Goal: Complete application form

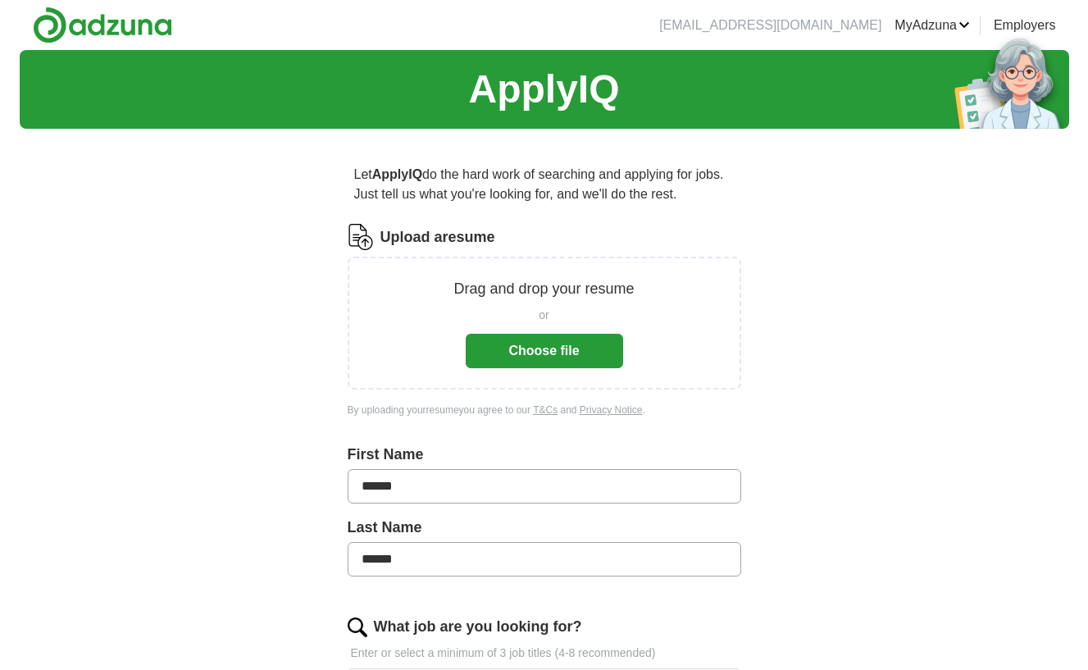
click at [559, 359] on button "Choose file" at bounding box center [544, 351] width 157 height 34
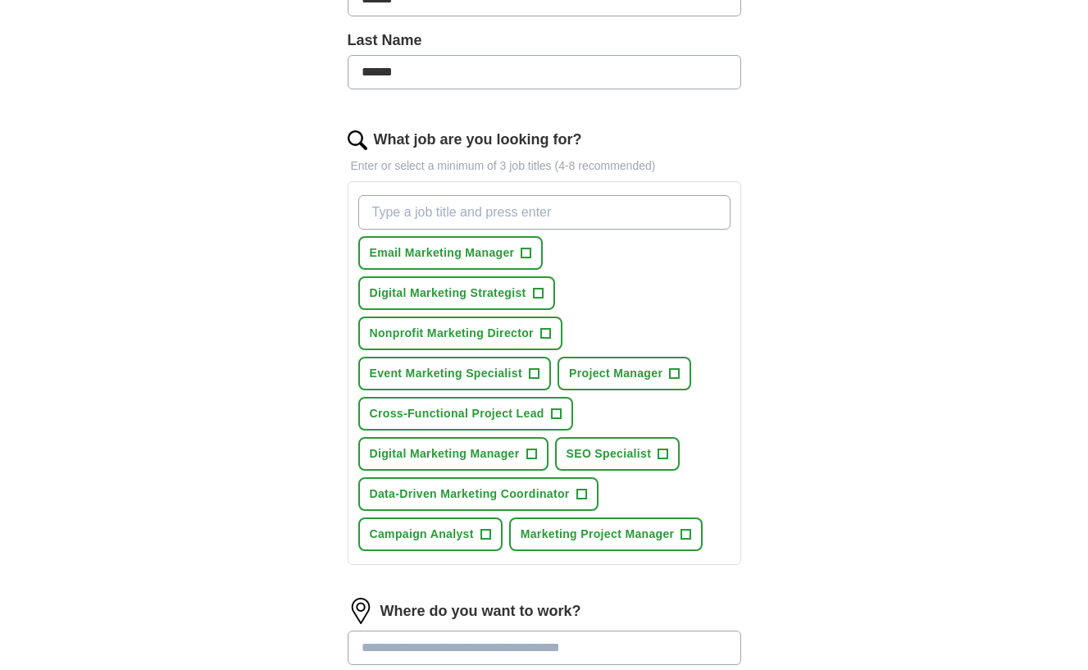
scroll to position [448, 0]
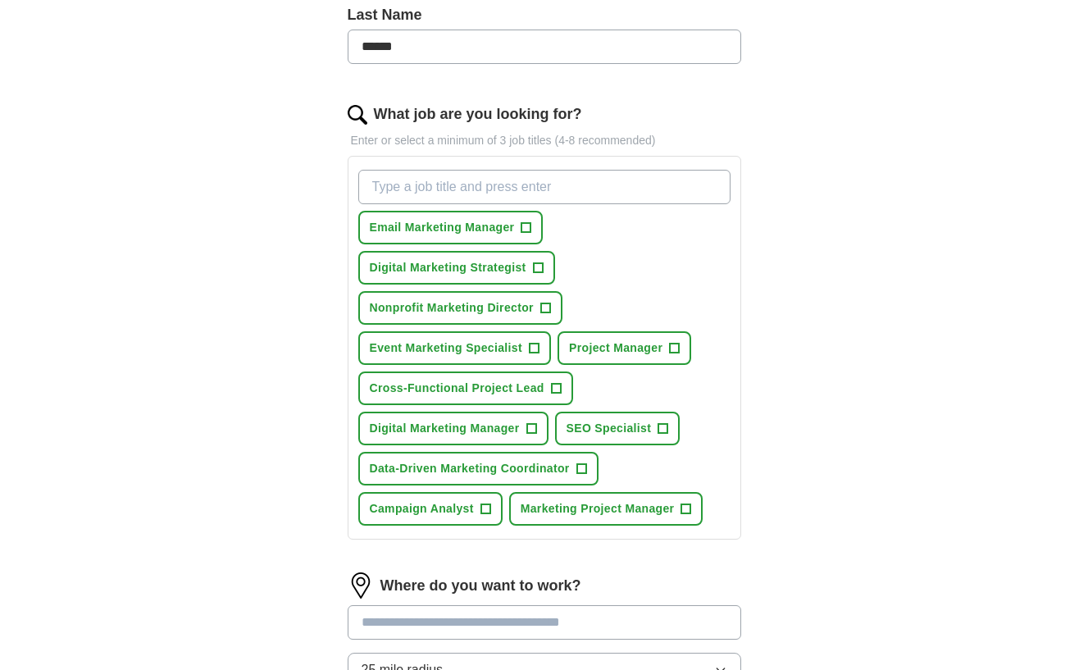
click at [538, 265] on span "+" at bounding box center [538, 268] width 10 height 13
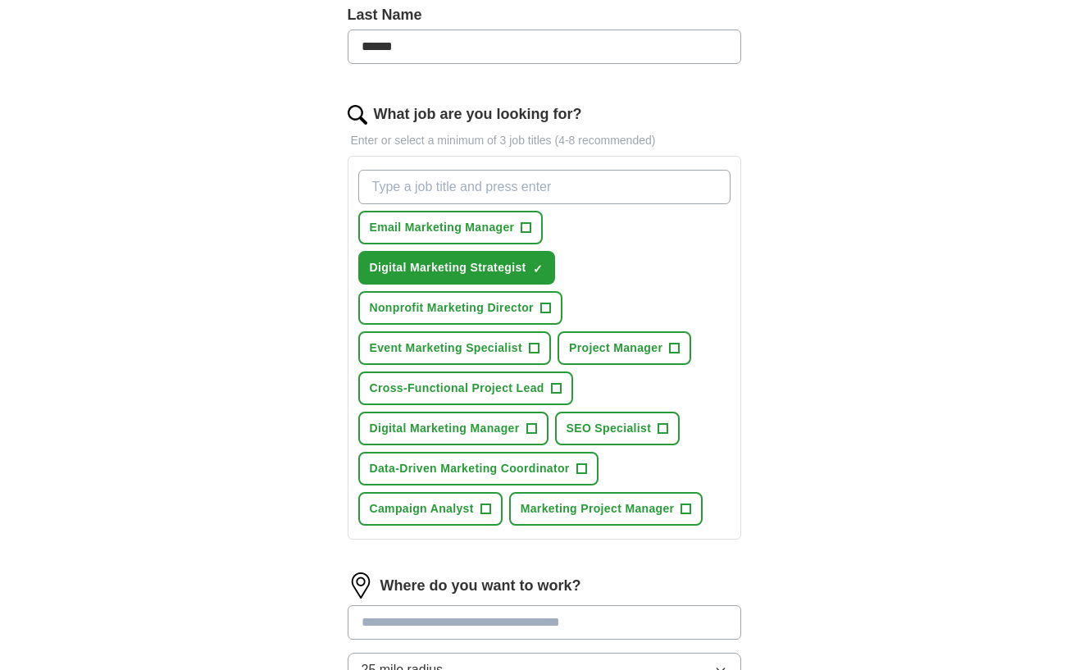
click at [677, 352] on span "+" at bounding box center [675, 348] width 10 height 13
click at [531, 425] on span "+" at bounding box center [531, 428] width 10 height 13
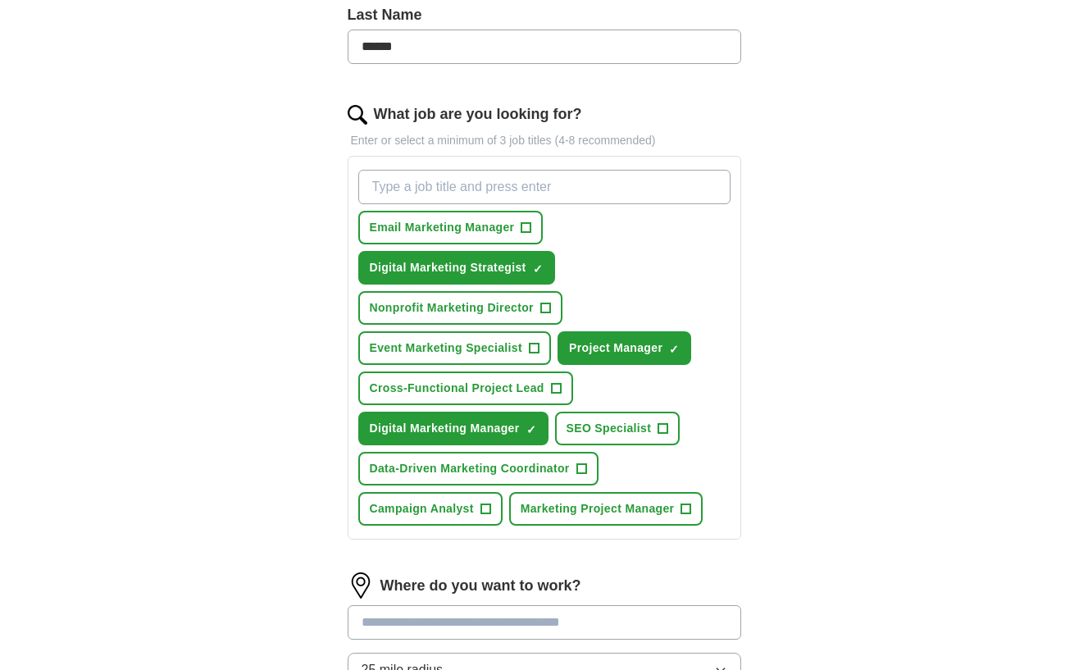
click at [0, 0] on span "×" at bounding box center [0, 0] width 0 height 0
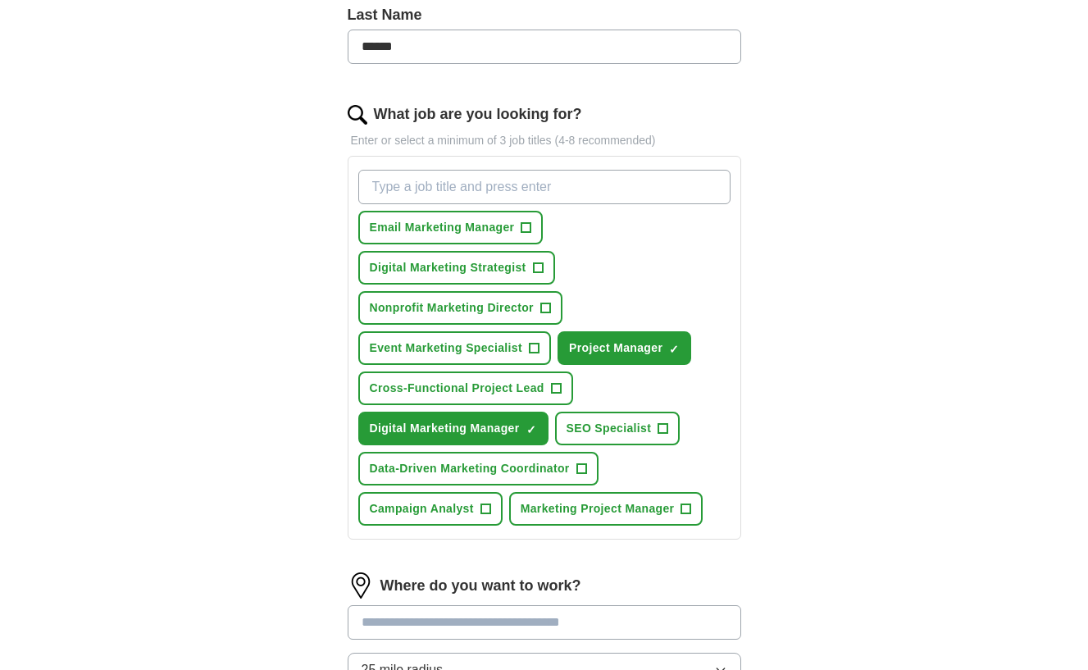
click at [689, 508] on span "+" at bounding box center [686, 509] width 10 height 13
click at [538, 267] on span "+" at bounding box center [538, 268] width 10 height 13
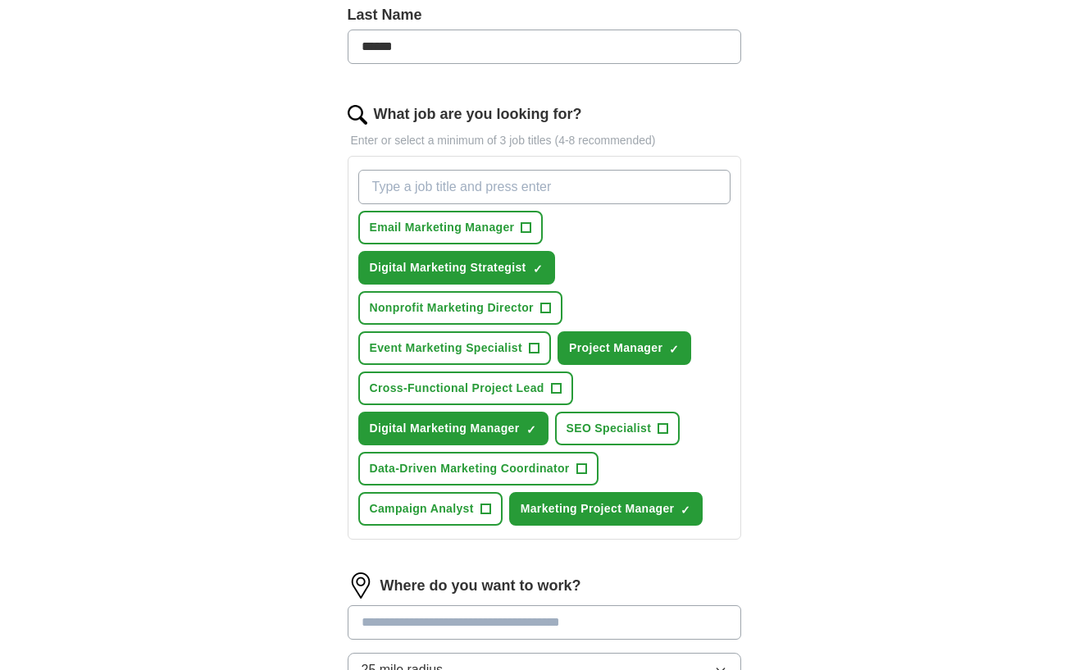
click at [530, 228] on span "+" at bounding box center [526, 227] width 10 height 13
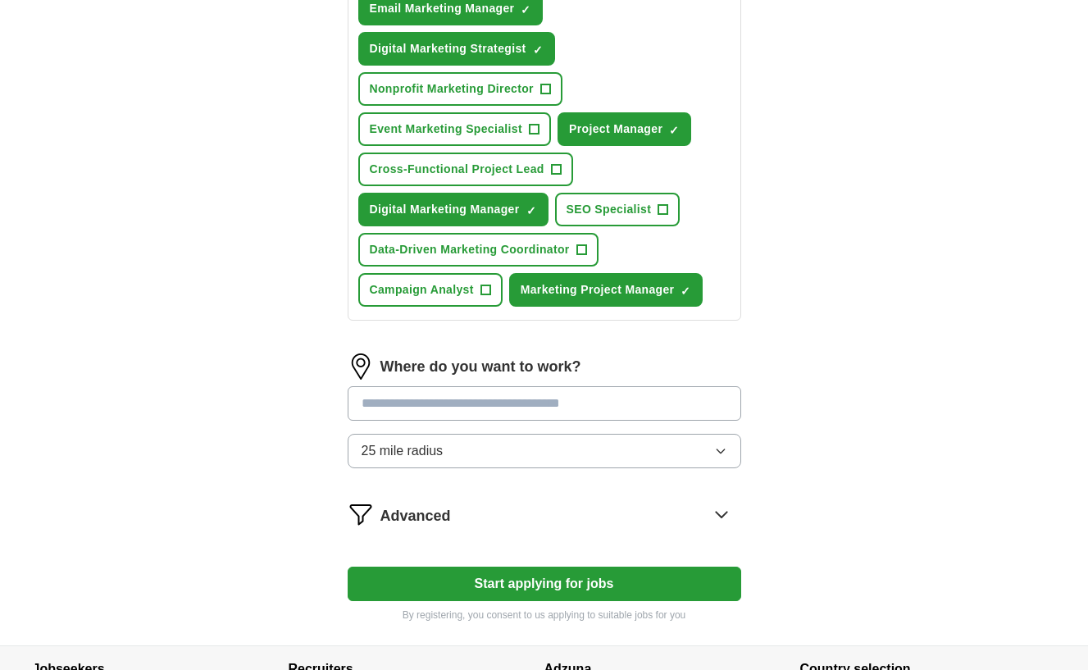
scroll to position [666, 0]
click at [607, 406] on input "text" at bounding box center [544, 403] width 393 height 34
type input "**********"
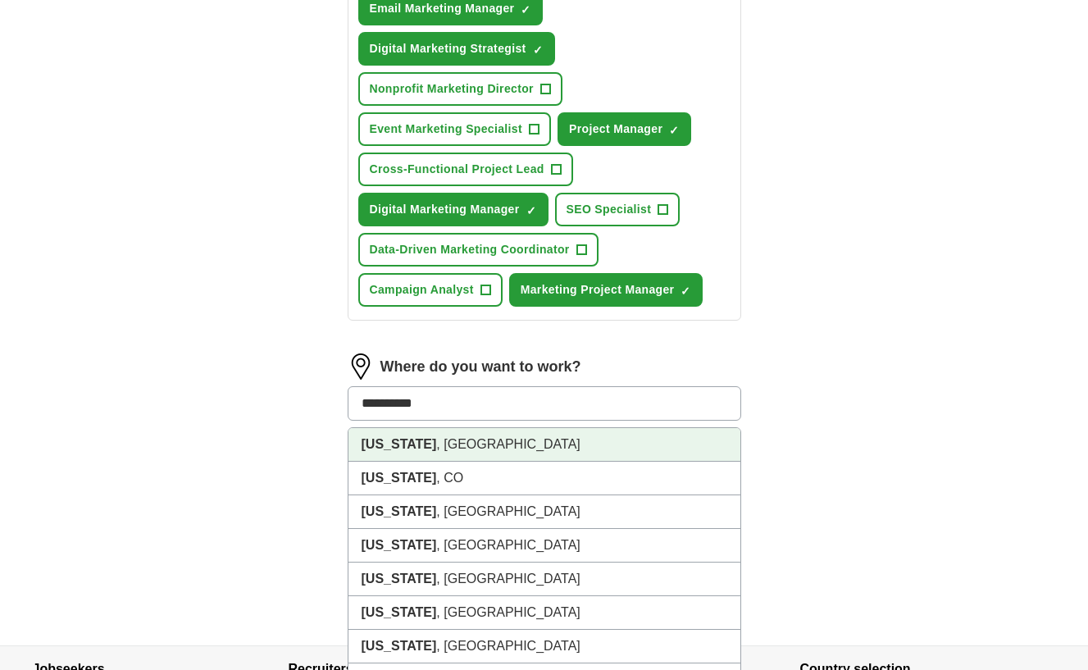
click at [594, 437] on li "[US_STATE] , [GEOGRAPHIC_DATA]" at bounding box center [544, 445] width 392 height 34
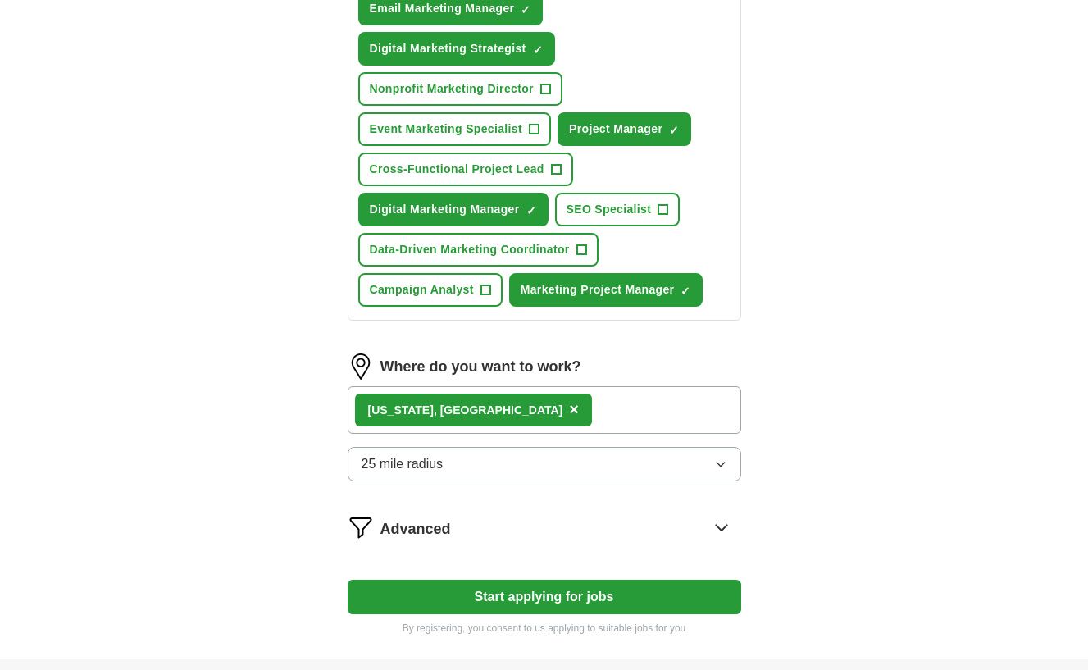
click at [571, 463] on button "25 mile radius" at bounding box center [544, 464] width 393 height 34
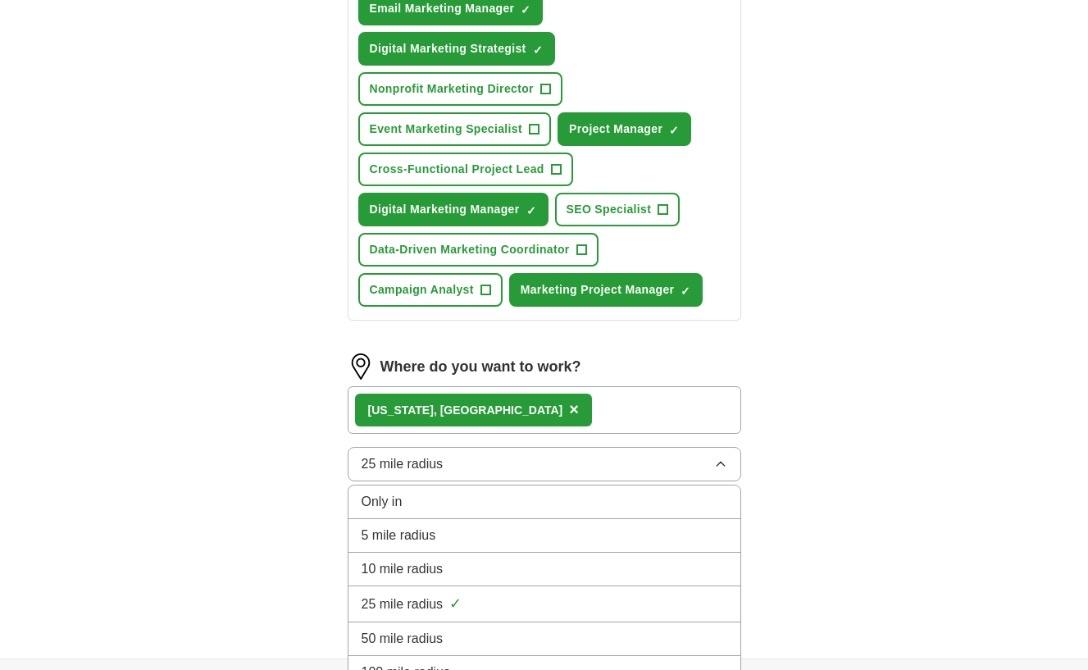
click at [534, 564] on div "10 mile radius" at bounding box center [545, 569] width 366 height 20
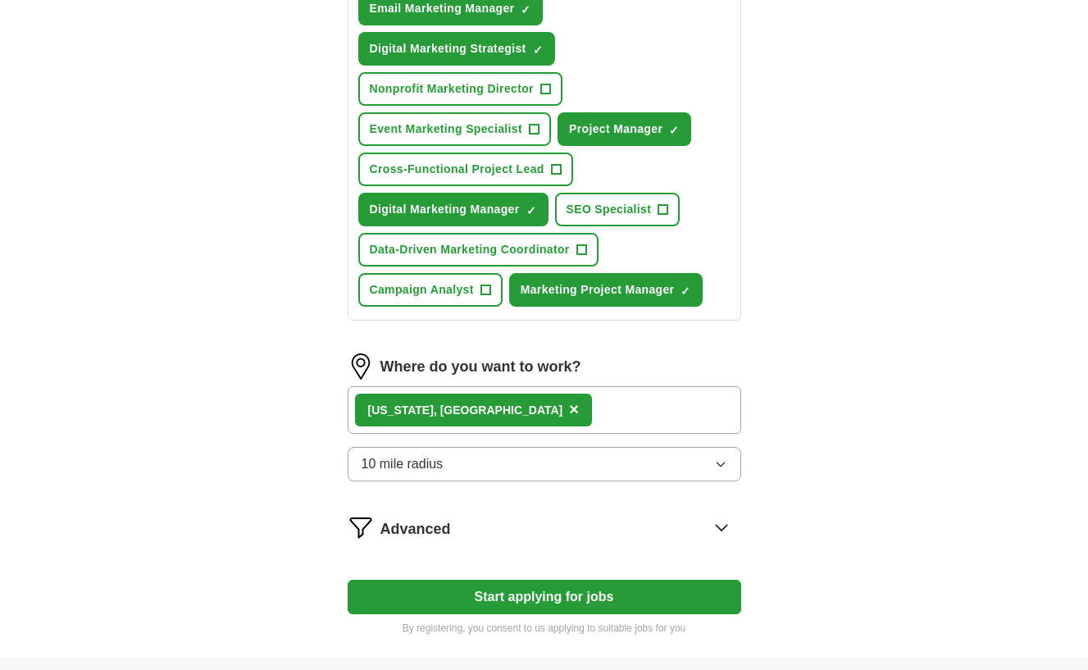
click at [562, 409] on div "[US_STATE] , [GEOGRAPHIC_DATA] ×" at bounding box center [544, 410] width 393 height 48
click at [524, 397] on div "[US_STATE] , [GEOGRAPHIC_DATA] ×" at bounding box center [544, 410] width 393 height 48
click at [491, 525] on div "Advanced" at bounding box center [560, 527] width 361 height 26
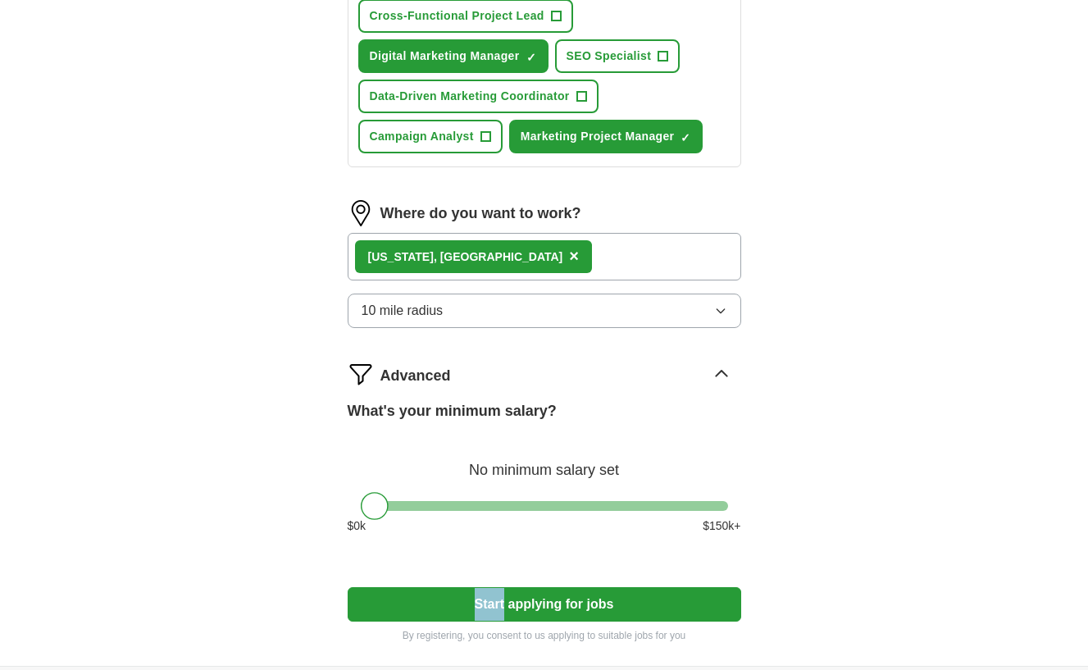
scroll to position [821, 0]
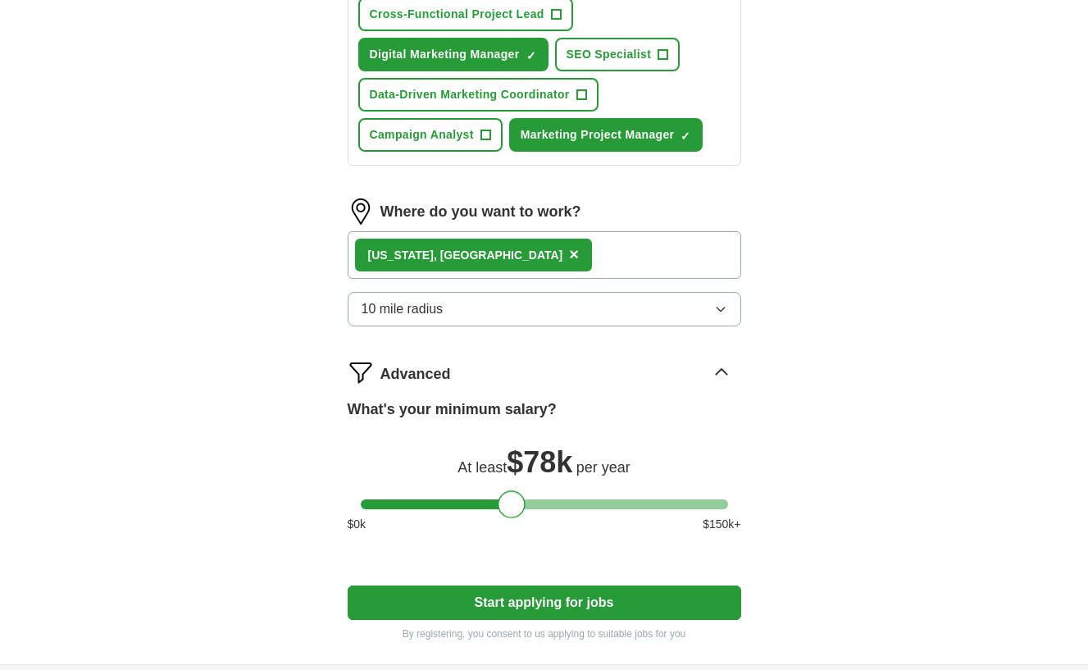
drag, startPoint x: 376, startPoint y: 503, endPoint x: 514, endPoint y: 504, distance: 137.7
click at [514, 504] on div at bounding box center [512, 504] width 28 height 28
click at [509, 503] on div at bounding box center [503, 504] width 28 height 28
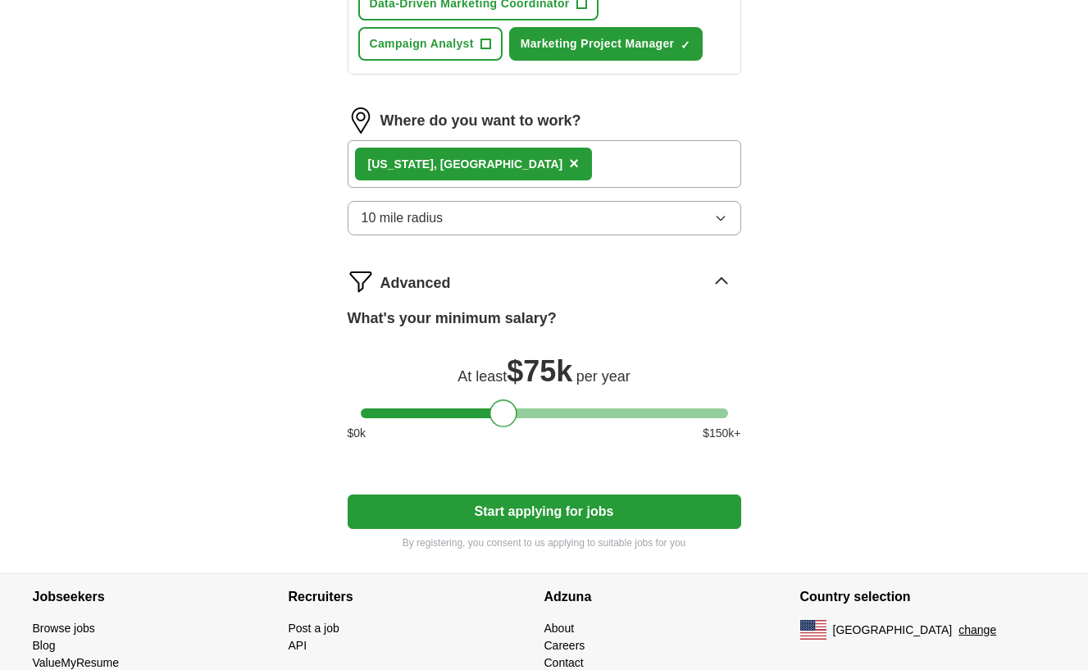
scroll to position [944, 0]
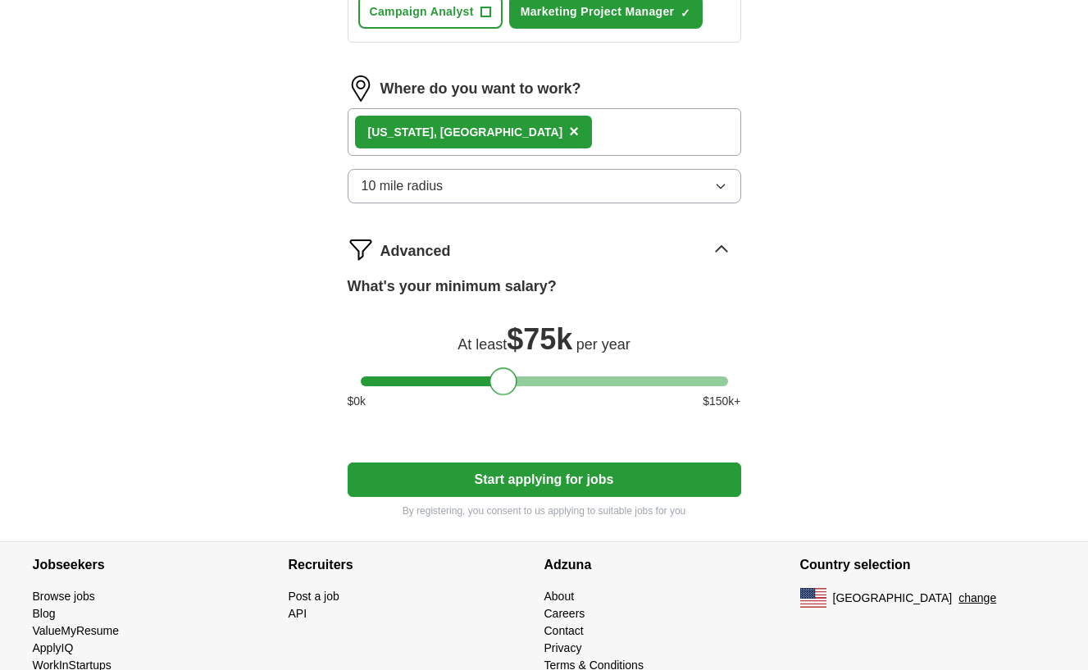
click at [645, 487] on button "Start applying for jobs" at bounding box center [544, 479] width 393 height 34
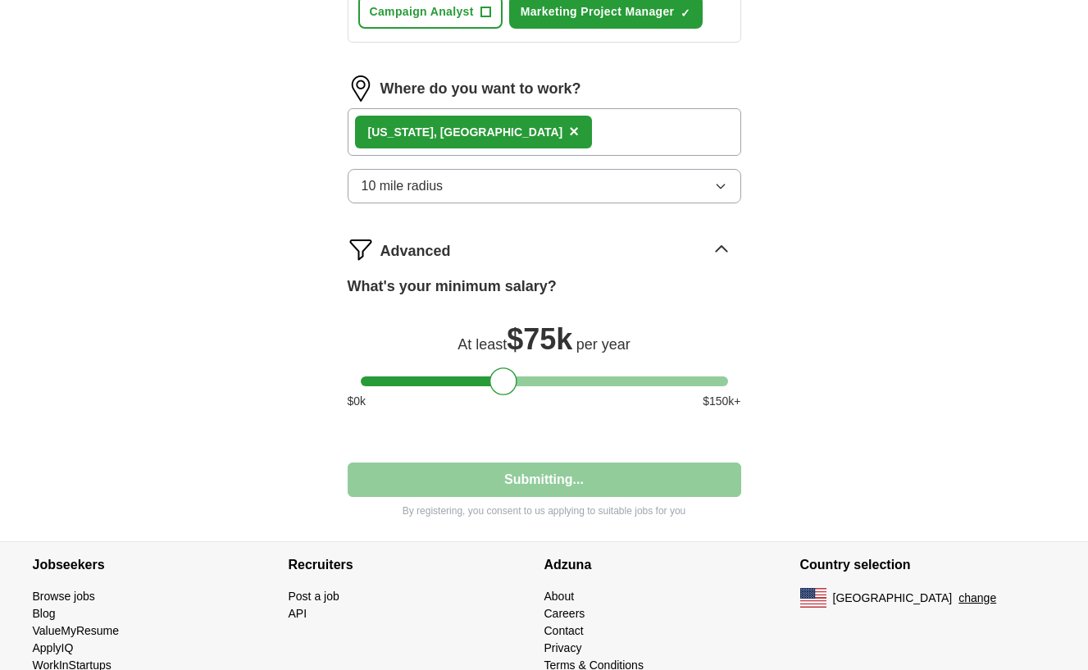
select select "**"
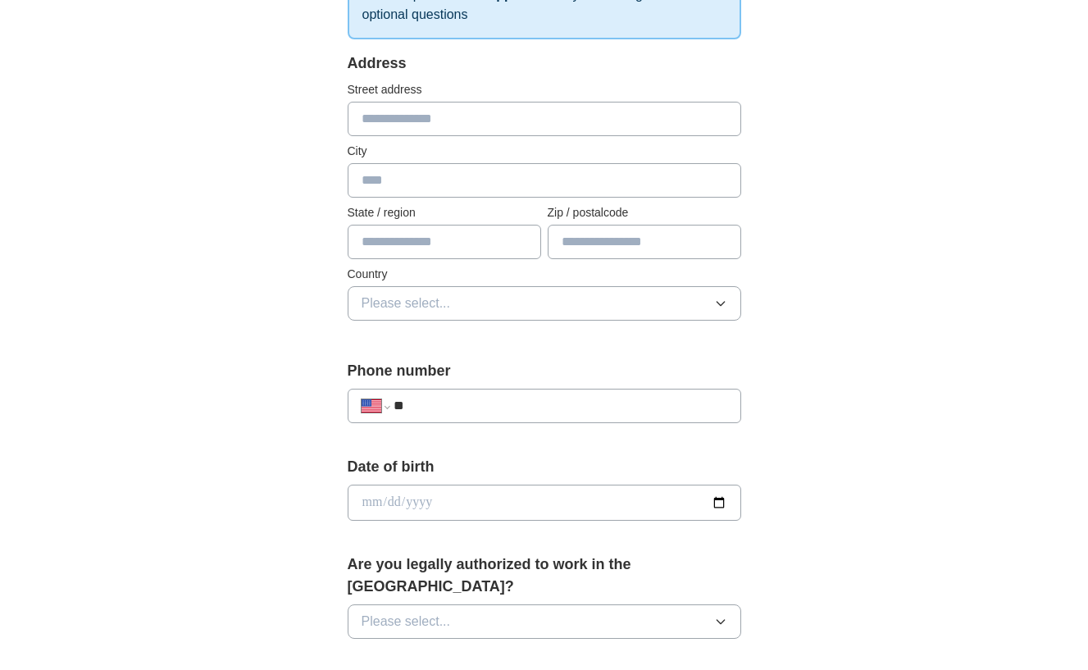
scroll to position [56, 0]
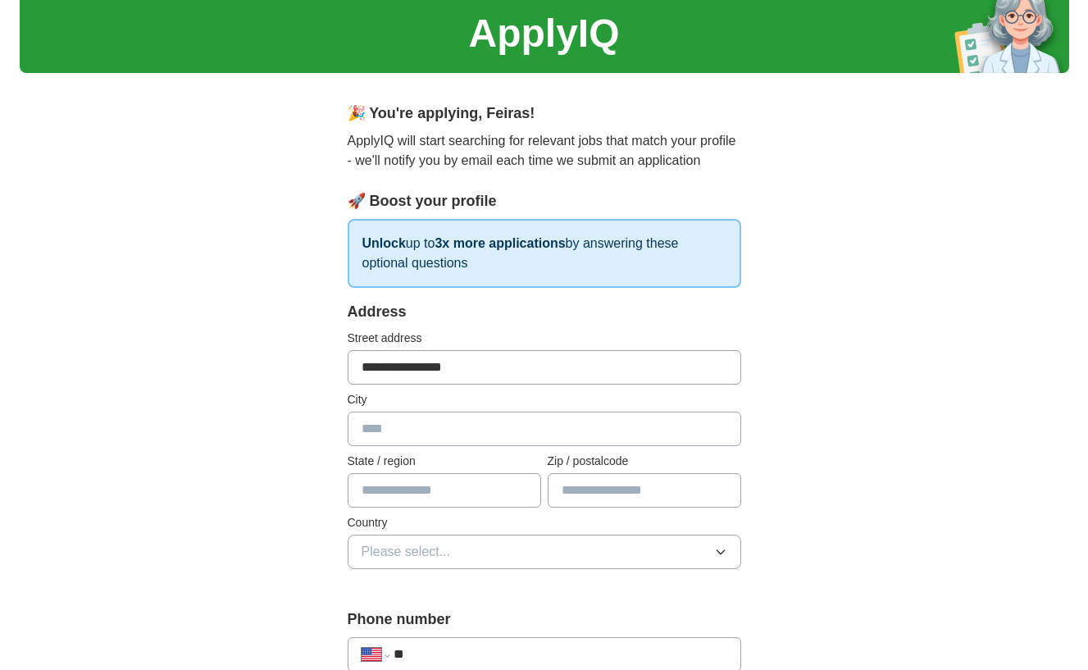
type input "**********"
type input "*"
type input "**"
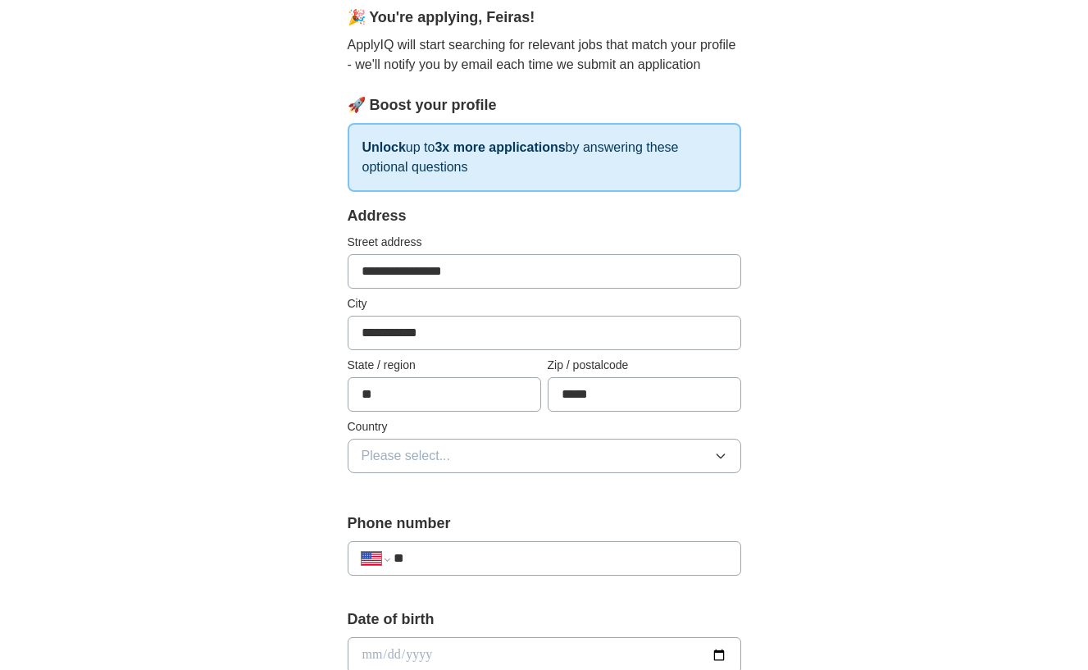
scroll to position [154, 0]
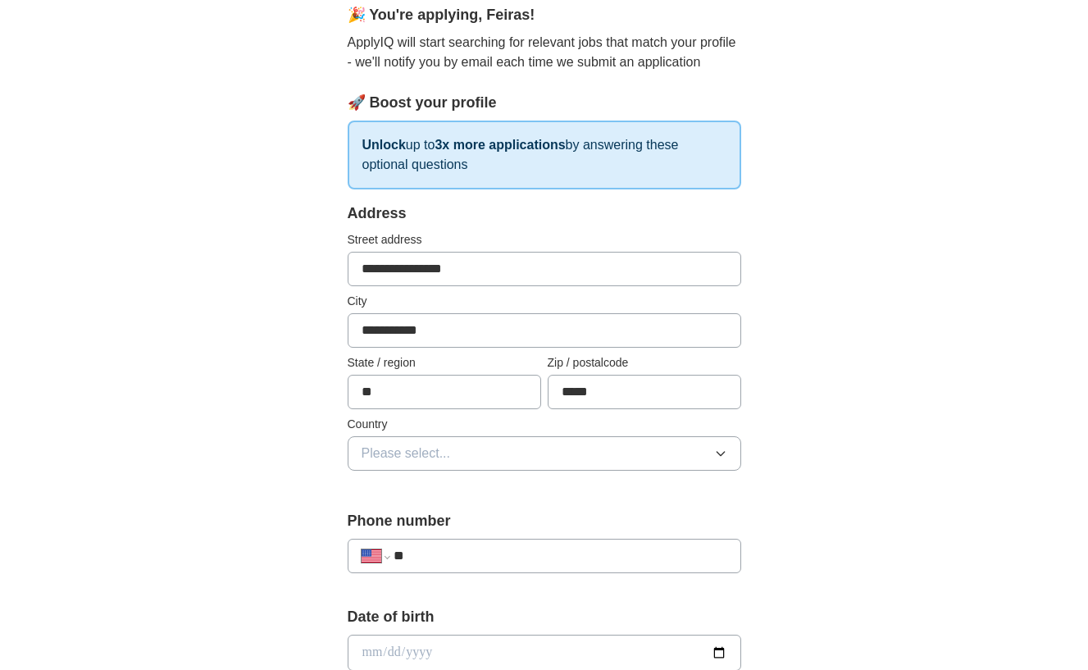
type input "*****"
click at [542, 452] on button "Please select..." at bounding box center [544, 453] width 393 height 34
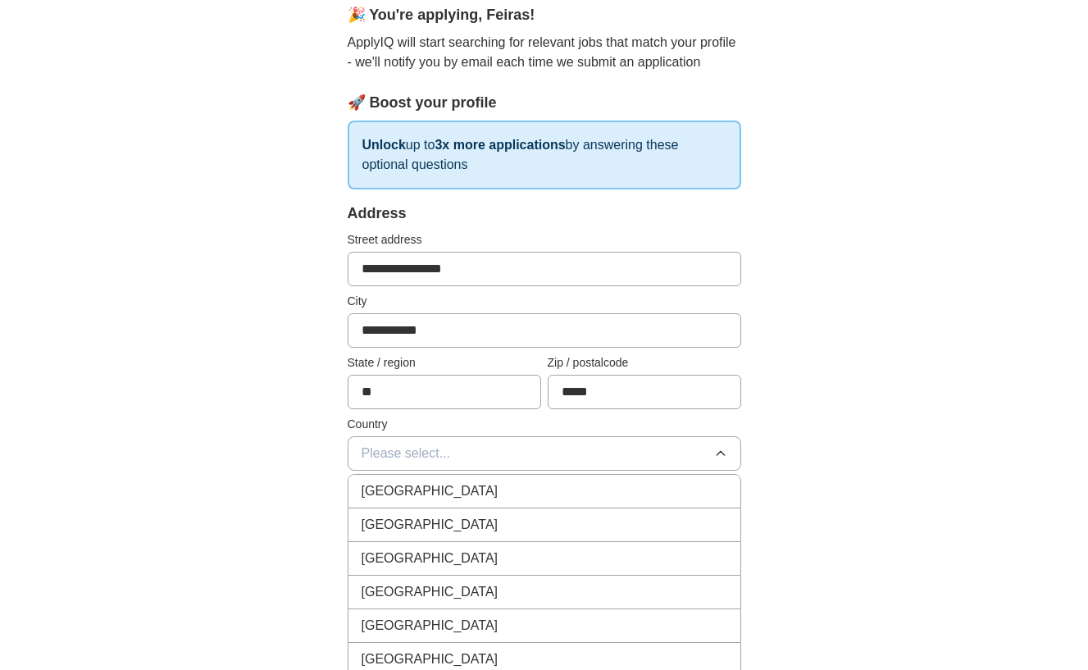
click at [539, 540] on li "[GEOGRAPHIC_DATA]" at bounding box center [544, 525] width 392 height 34
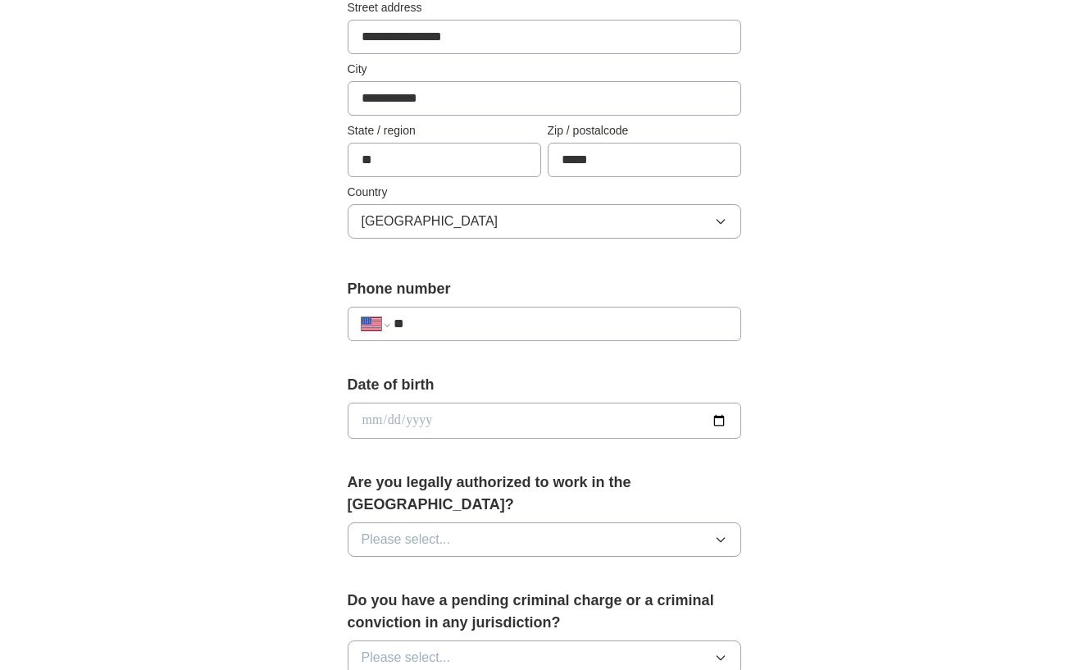
scroll to position [388, 0]
type input "**********"
click at [571, 417] on input "date" at bounding box center [544, 419] width 393 height 36
click at [417, 418] on input "date" at bounding box center [544, 419] width 393 height 36
click at [370, 419] on input "date" at bounding box center [544, 419] width 393 height 36
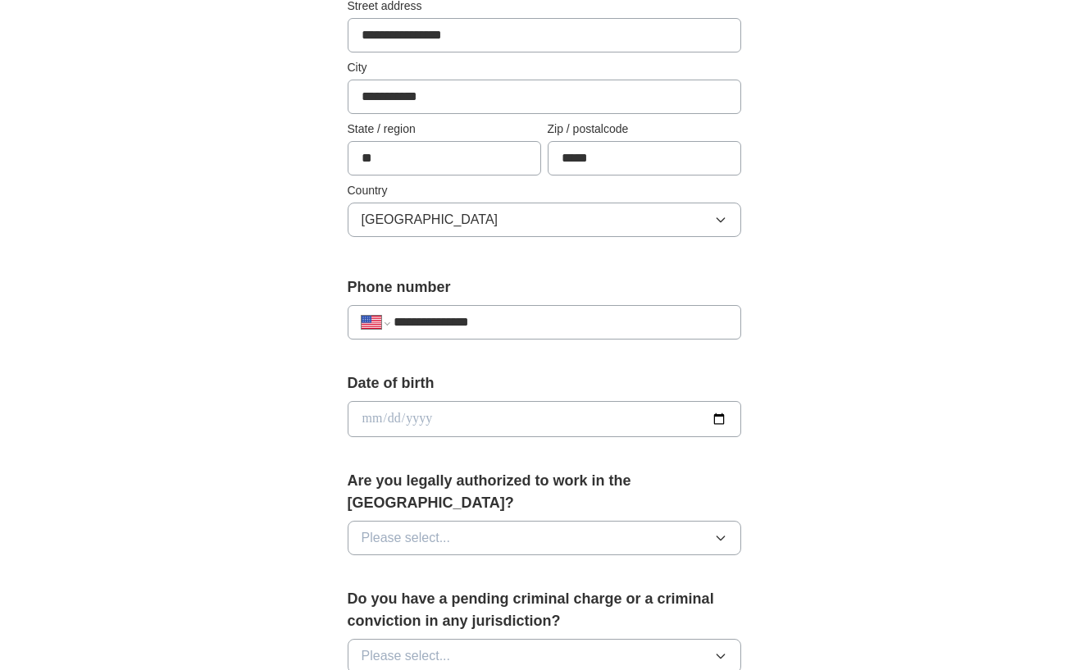
click at [395, 420] on input "date" at bounding box center [544, 419] width 393 height 36
type input "**********"
click at [571, 521] on button "Please select..." at bounding box center [544, 538] width 393 height 34
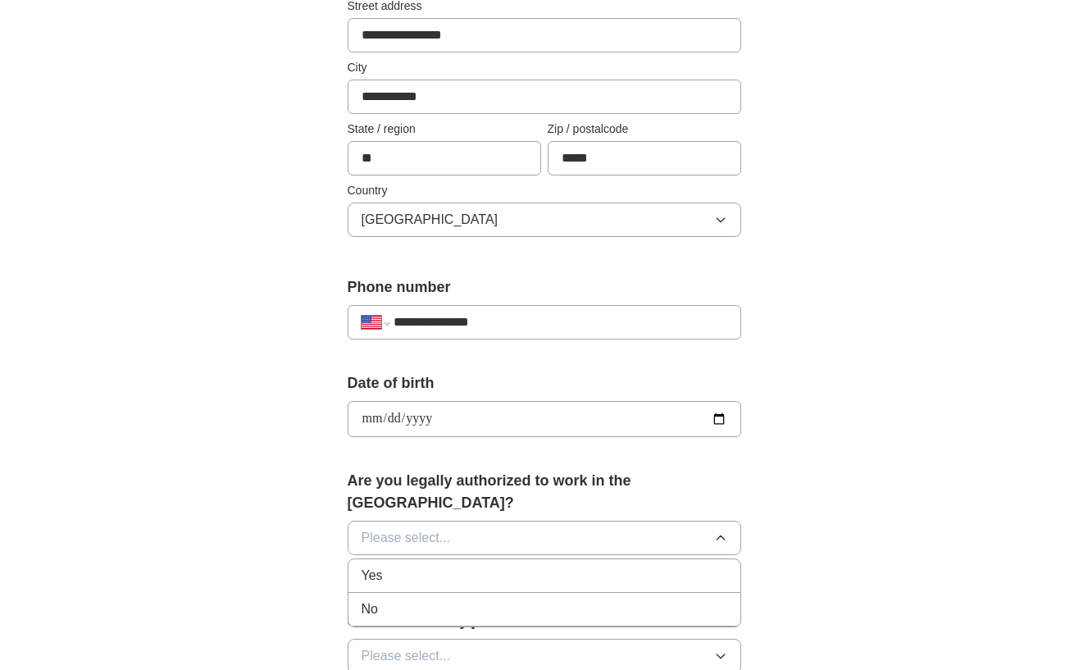
click at [505, 566] on div "Yes" at bounding box center [545, 576] width 366 height 20
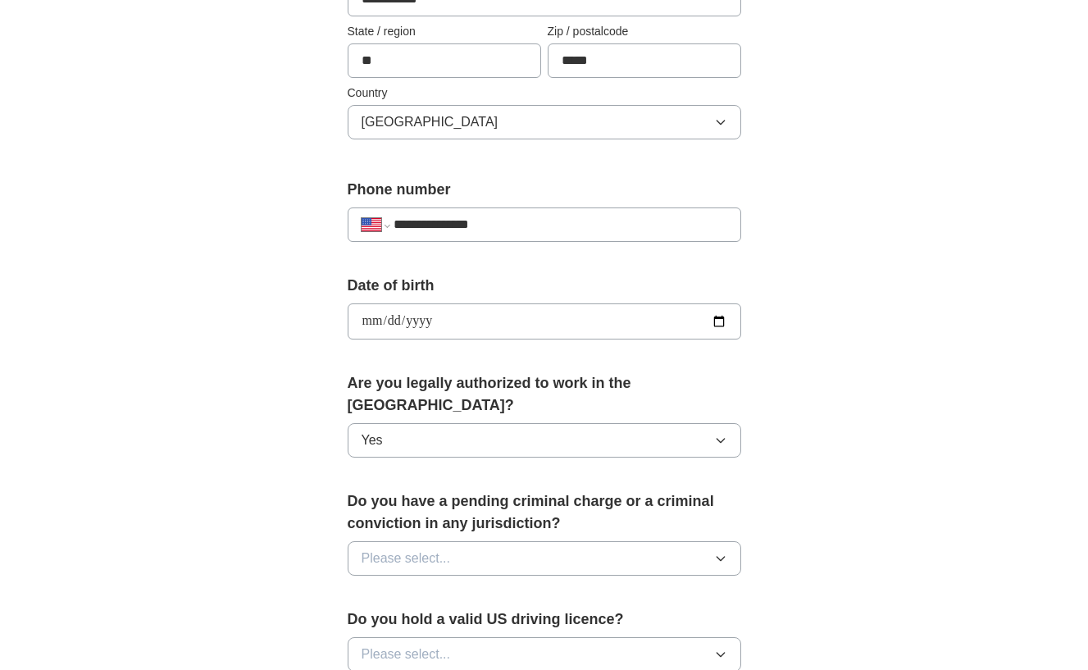
scroll to position [488, 0]
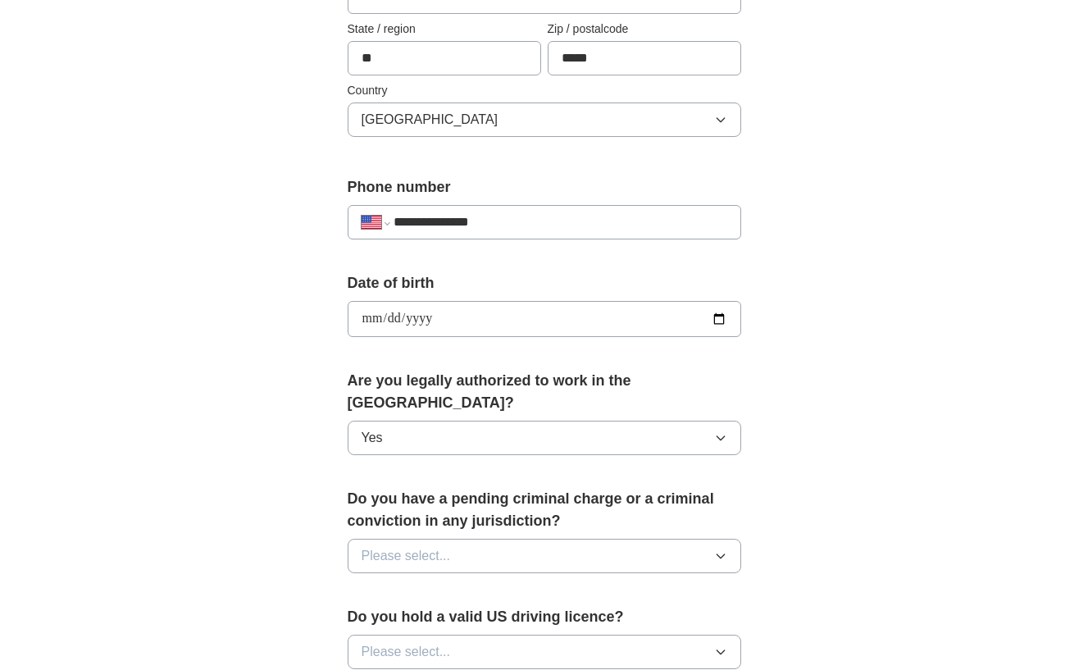
click at [501, 539] on button "Please select..." at bounding box center [544, 556] width 393 height 34
click at [454, 617] on div "No" at bounding box center [545, 627] width 366 height 20
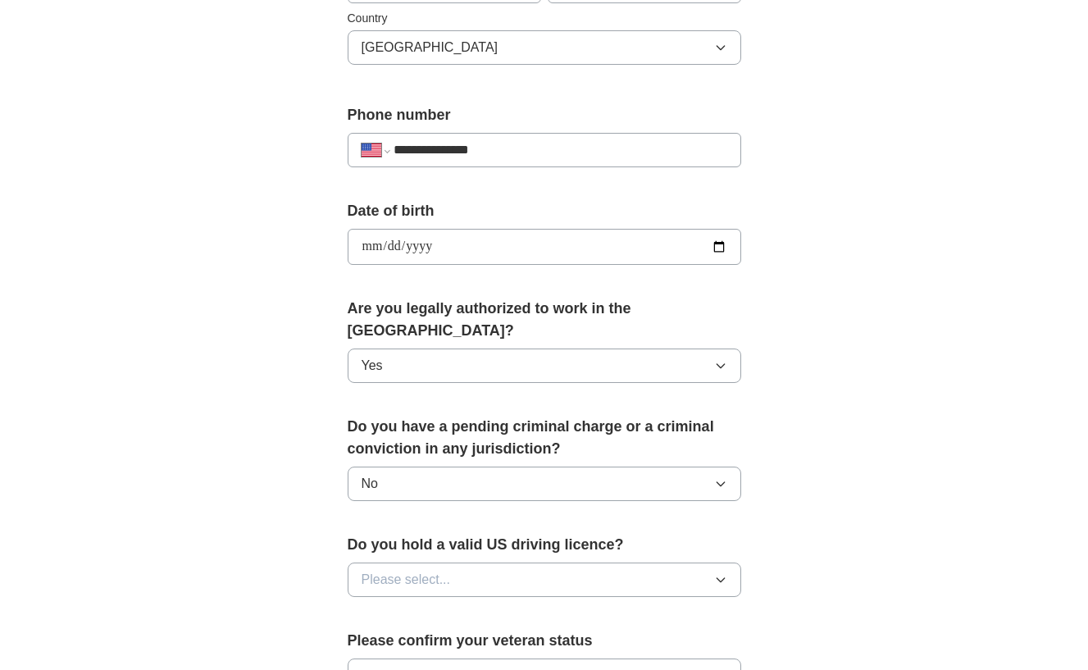
scroll to position [561, 0]
click at [498, 562] on button "Please select..." at bounding box center [544, 579] width 393 height 34
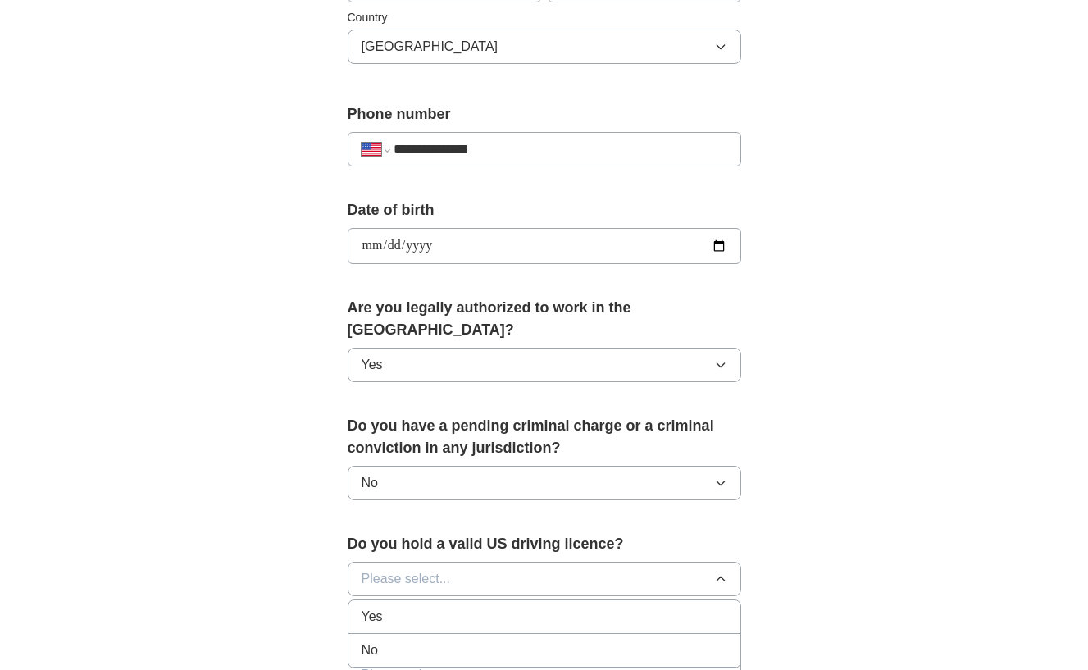
click at [452, 607] on div "Yes" at bounding box center [545, 617] width 366 height 20
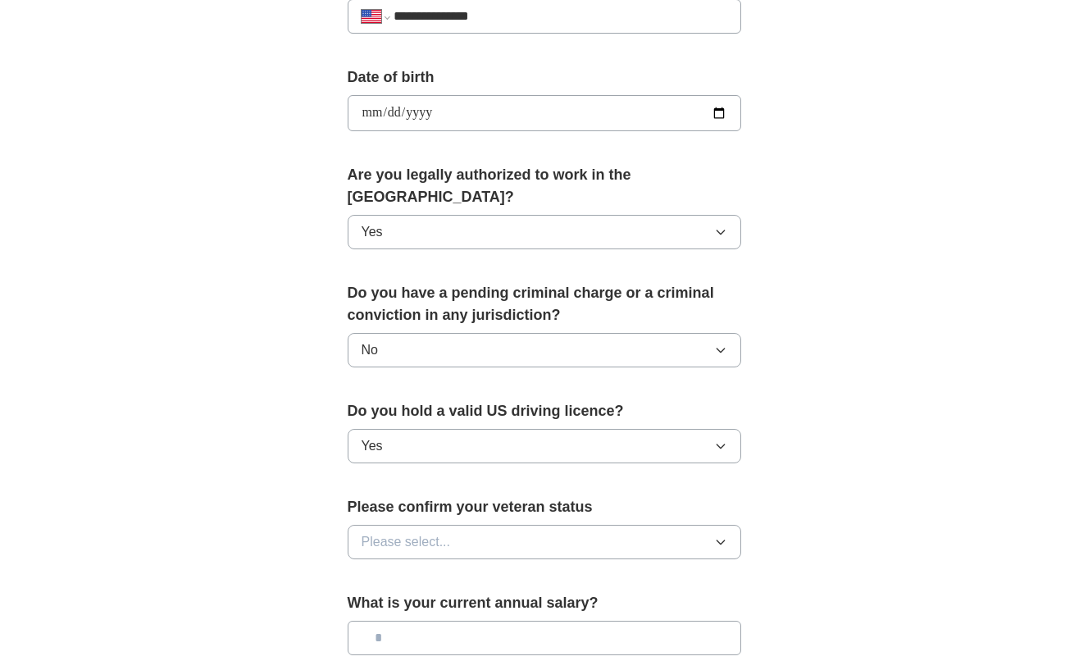
scroll to position [694, 0]
click at [527, 524] on button "Please select..." at bounding box center [544, 541] width 393 height 34
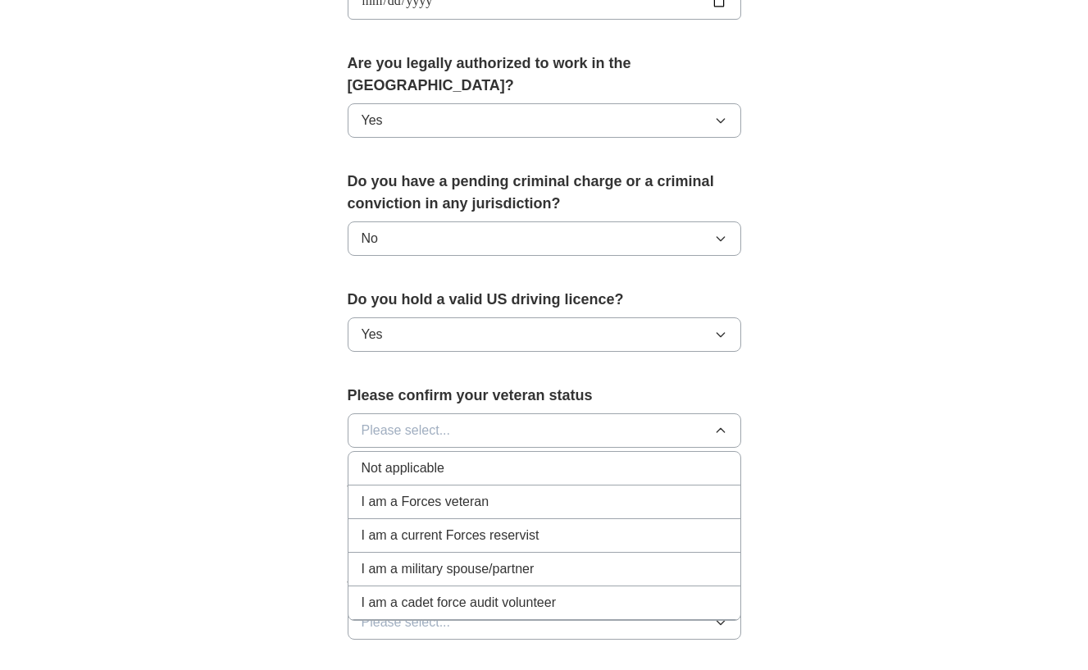
scroll to position [806, 0]
click at [498, 459] on li "Not applicable" at bounding box center [544, 468] width 392 height 34
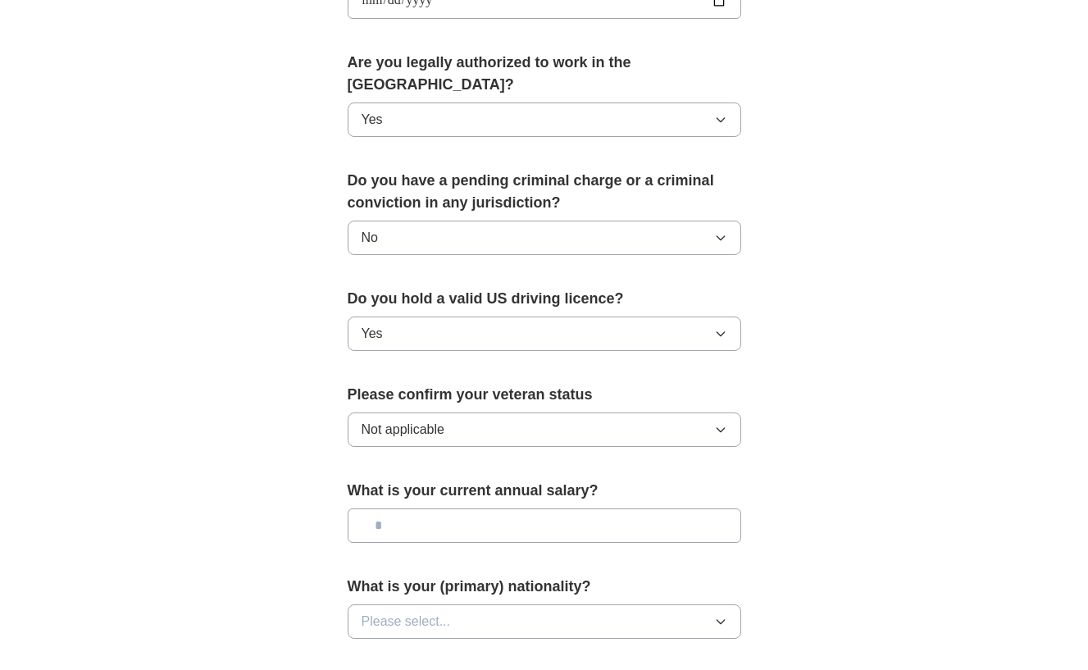
click at [480, 412] on button "Not applicable" at bounding box center [544, 429] width 393 height 34
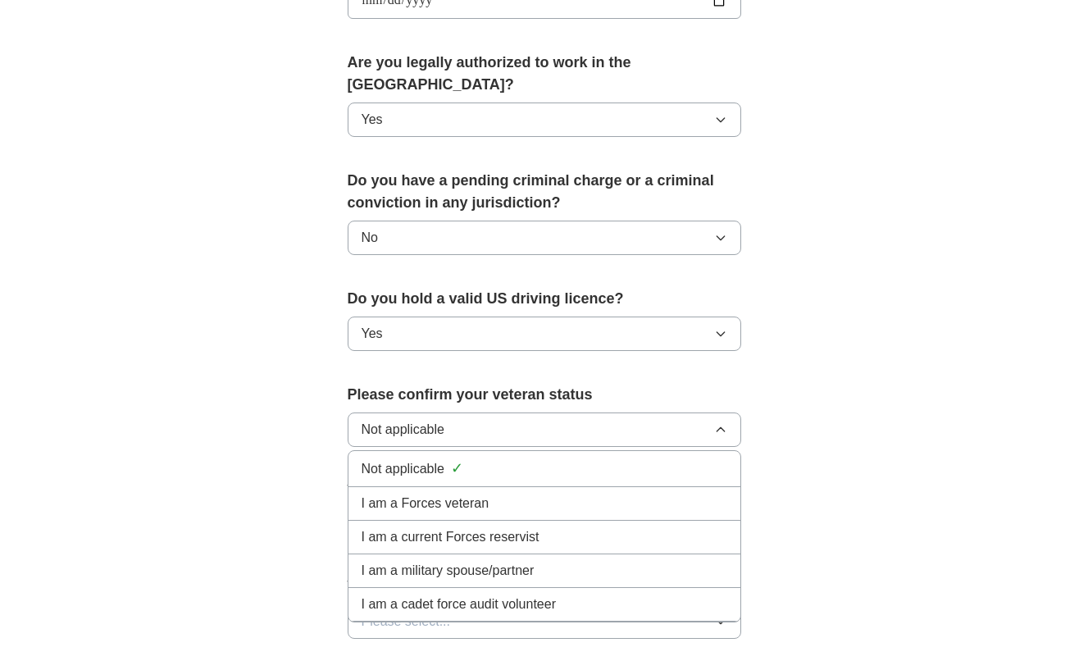
click at [480, 412] on button "Not applicable" at bounding box center [544, 429] width 393 height 34
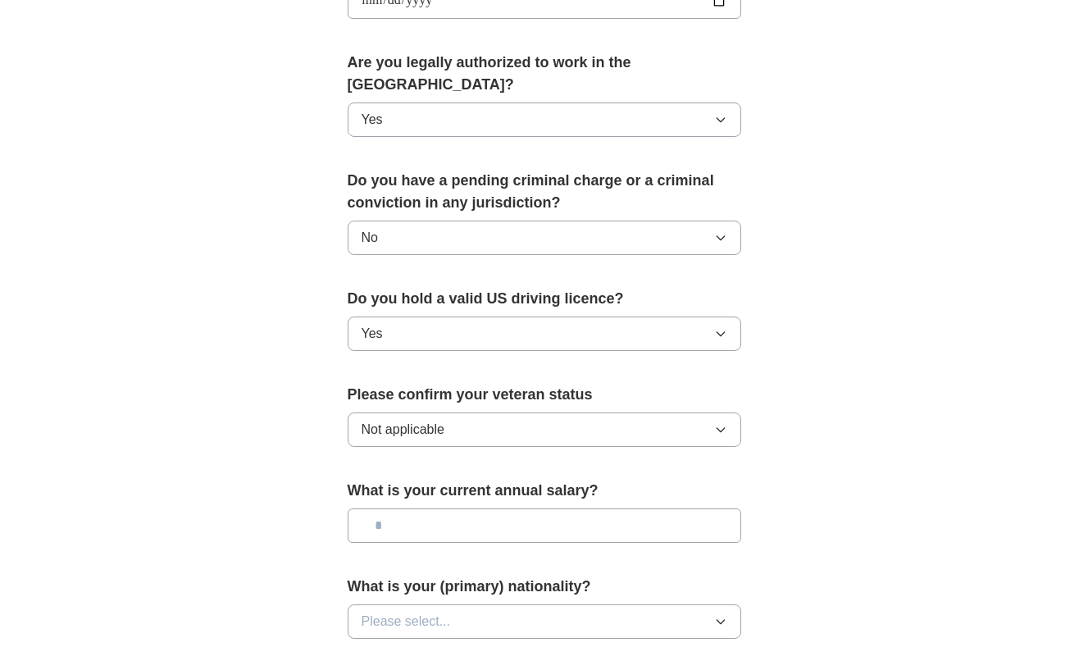
click at [522, 513] on input "text" at bounding box center [544, 525] width 393 height 34
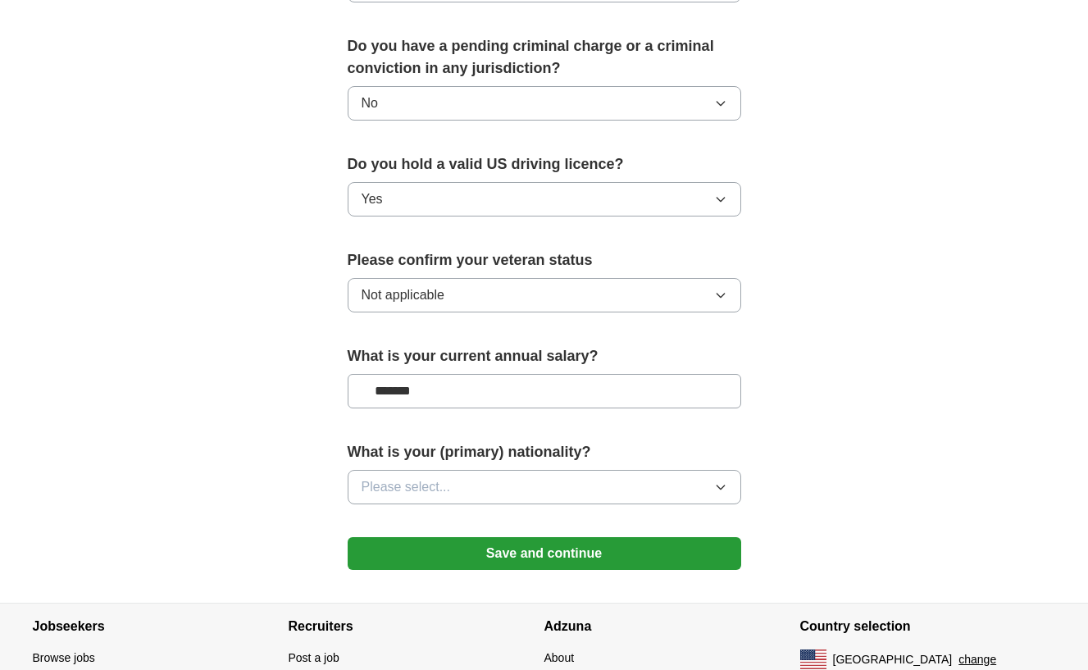
scroll to position [948, 0]
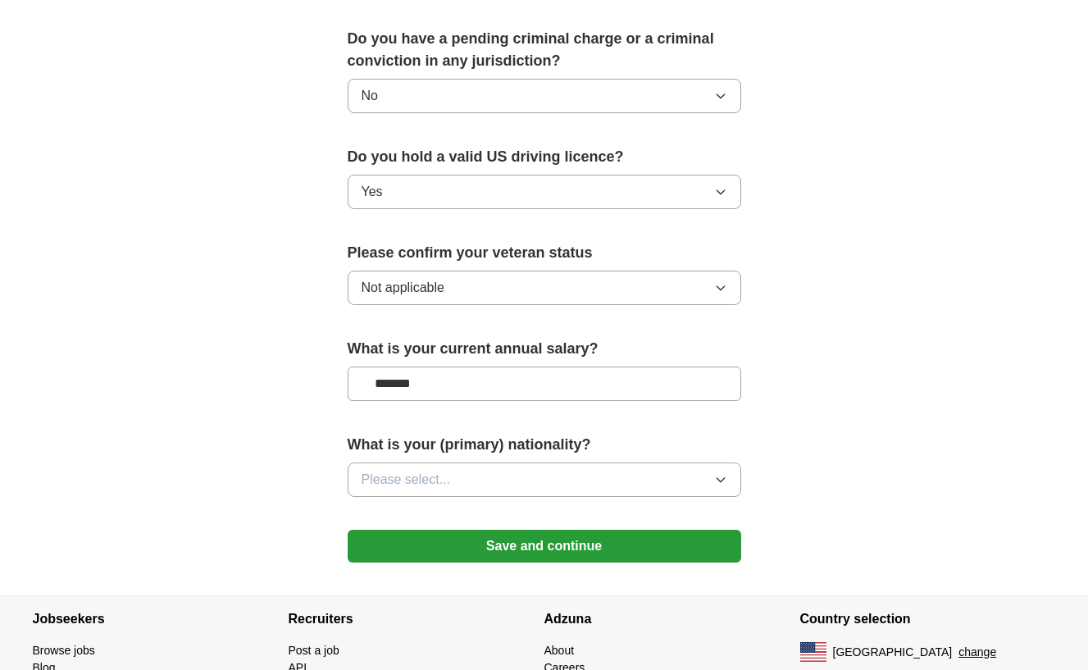
click at [609, 462] on button "Please select..." at bounding box center [544, 479] width 393 height 34
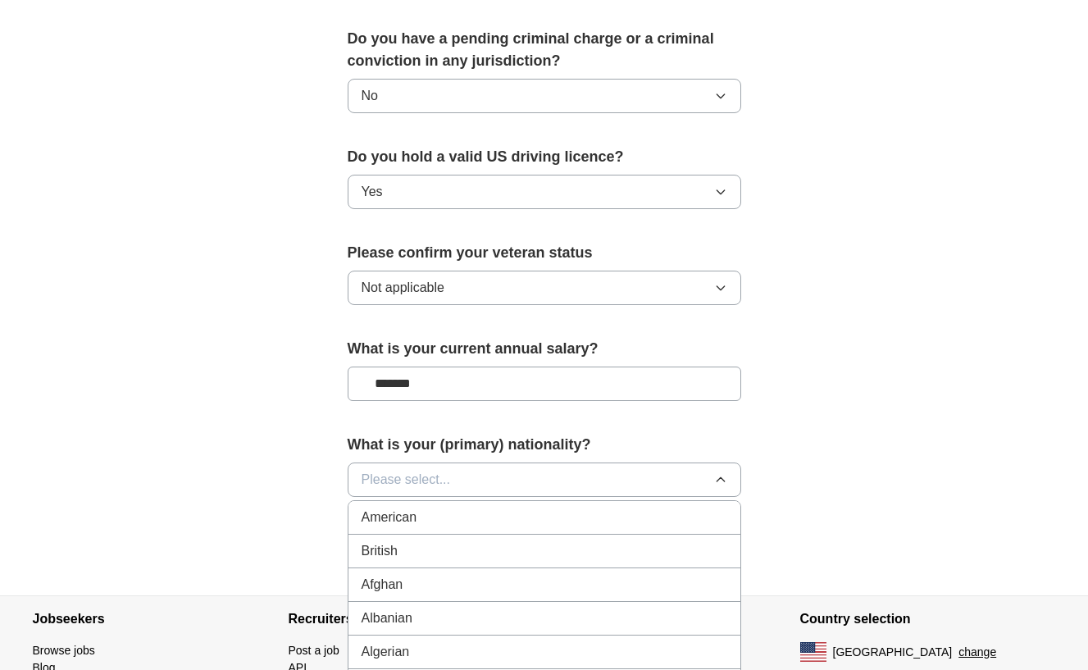
click at [573, 462] on button "Please select..." at bounding box center [544, 479] width 393 height 34
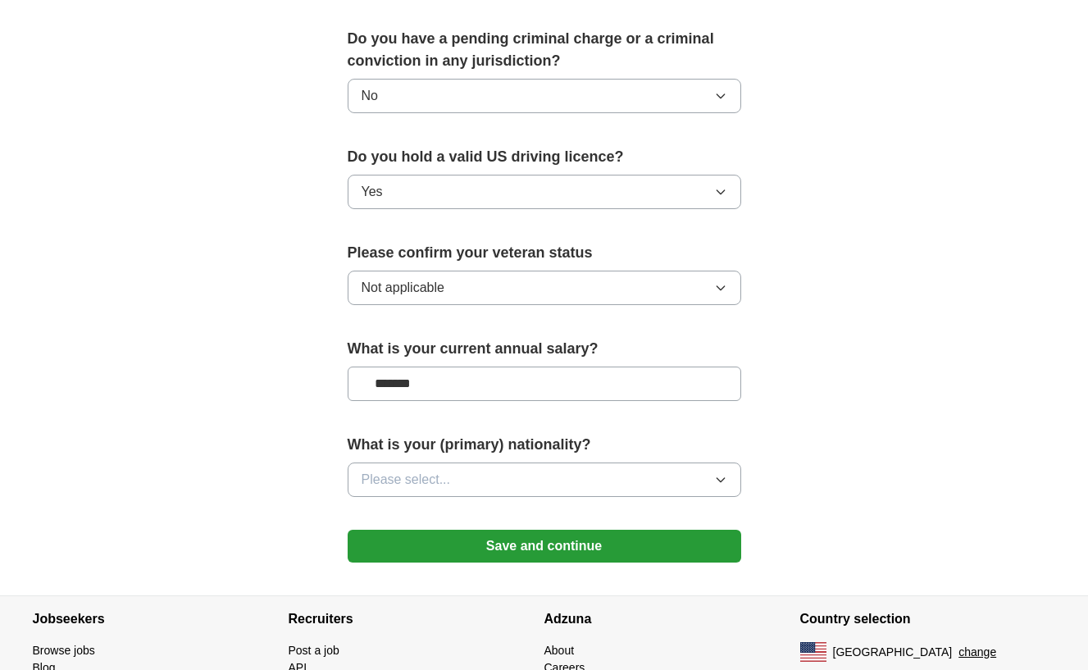
click at [573, 462] on button "Please select..." at bounding box center [544, 479] width 393 height 34
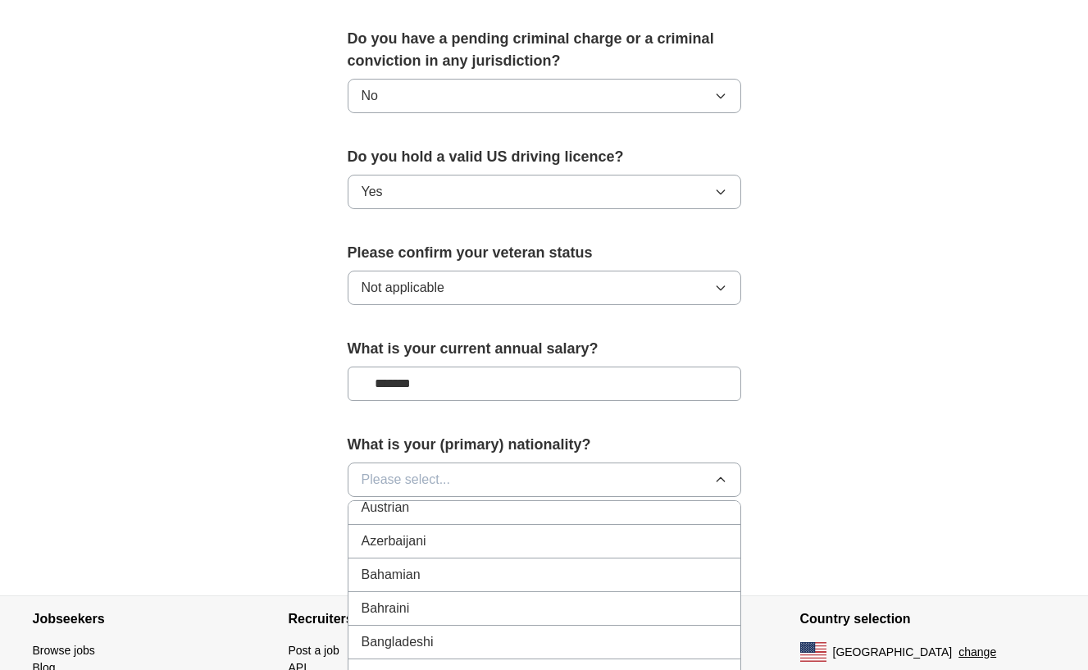
scroll to position [384, 0]
click at [513, 627] on div "Bangladeshi" at bounding box center [545, 637] width 366 height 20
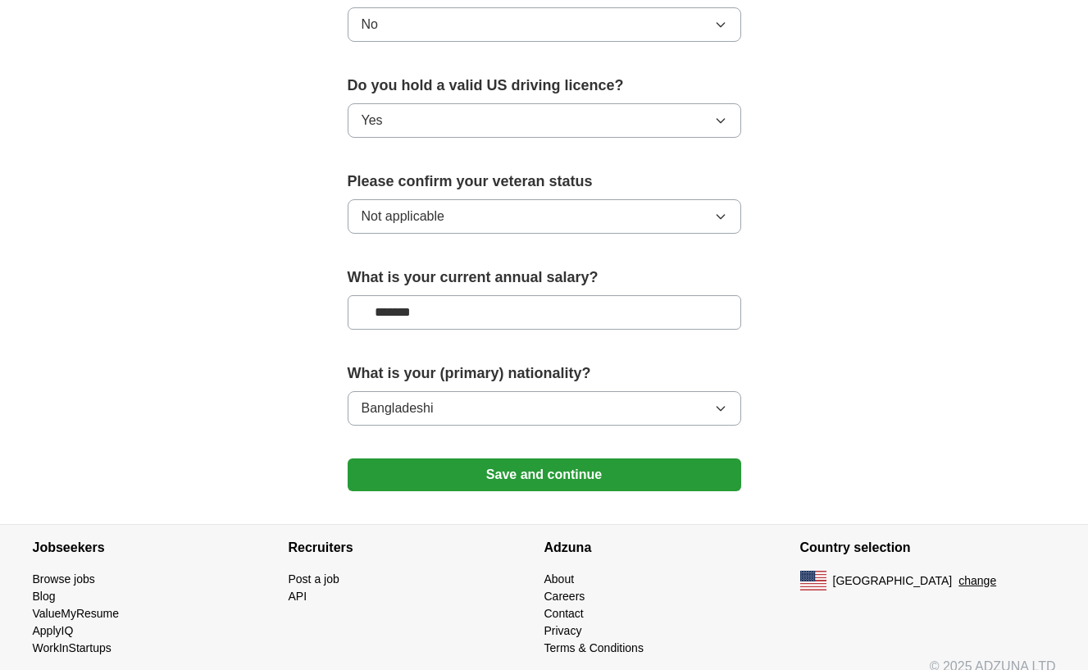
scroll to position [1018, 0]
click at [498, 296] on input "*******" at bounding box center [544, 313] width 393 height 34
type input "*******"
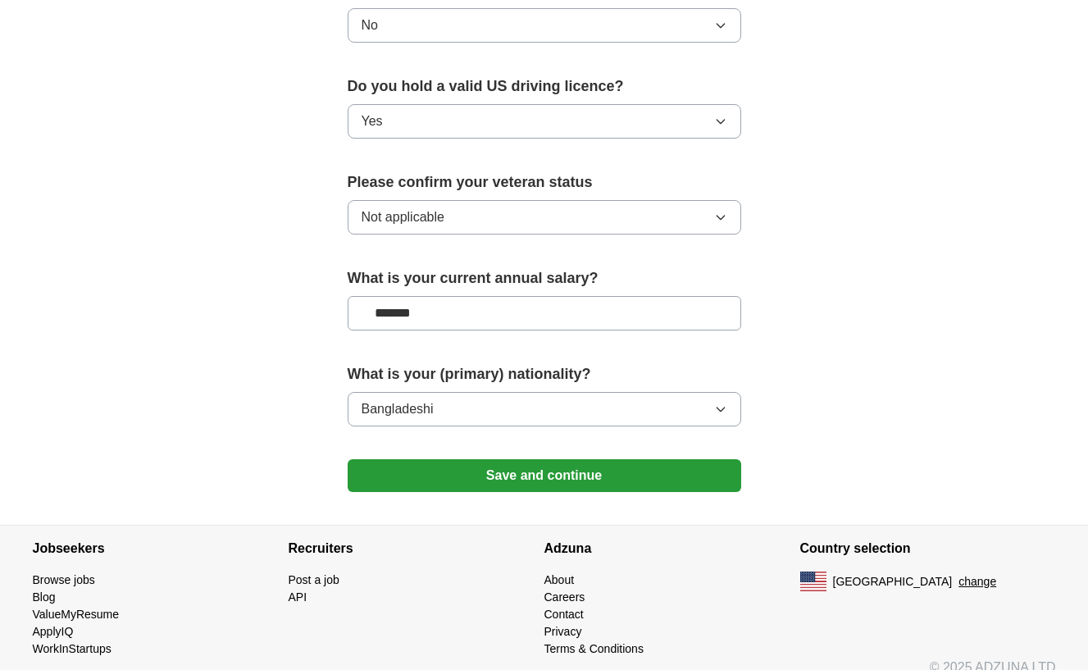
click at [531, 459] on button "Save and continue" at bounding box center [544, 475] width 393 height 33
